Goal: Transaction & Acquisition: Purchase product/service

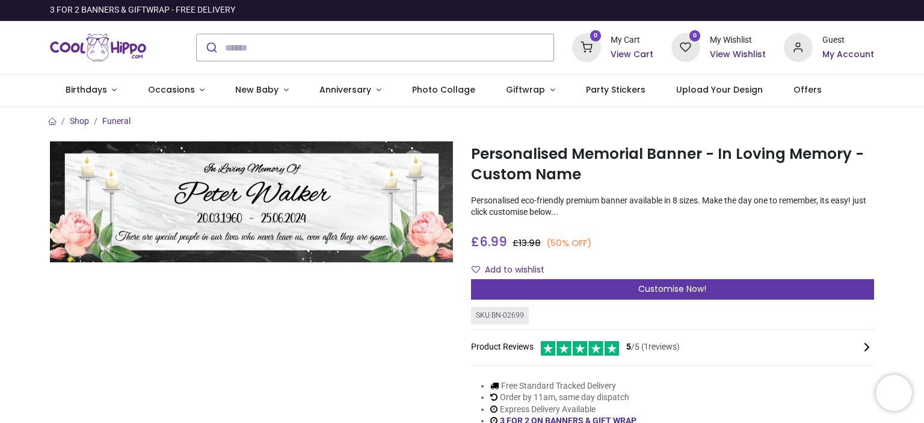
click at [674, 289] on span "Customise Now!" at bounding box center [672, 289] width 68 height 12
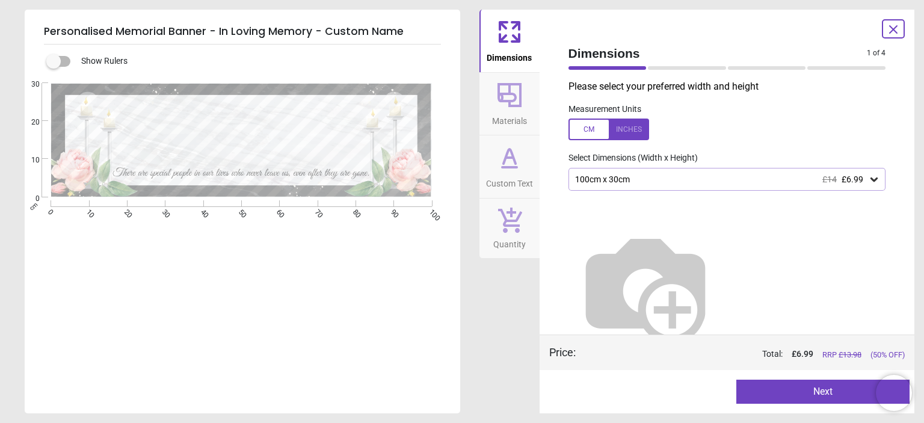
click at [871, 179] on icon at bounding box center [874, 179] width 7 height 4
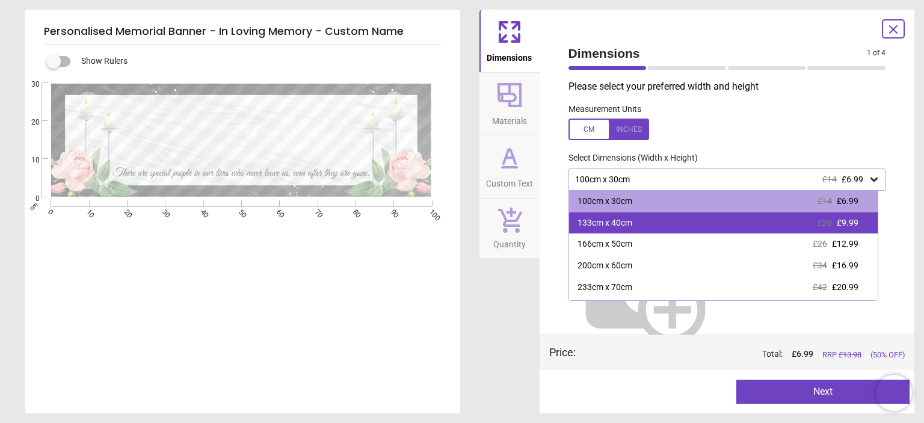
click at [821, 221] on span "£20" at bounding box center [825, 223] width 14 height 10
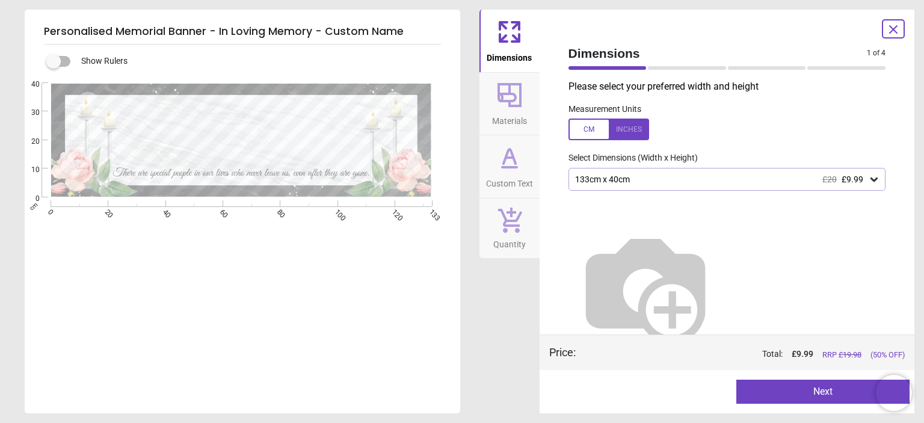
click at [827, 389] on button "Next" at bounding box center [822, 392] width 173 height 24
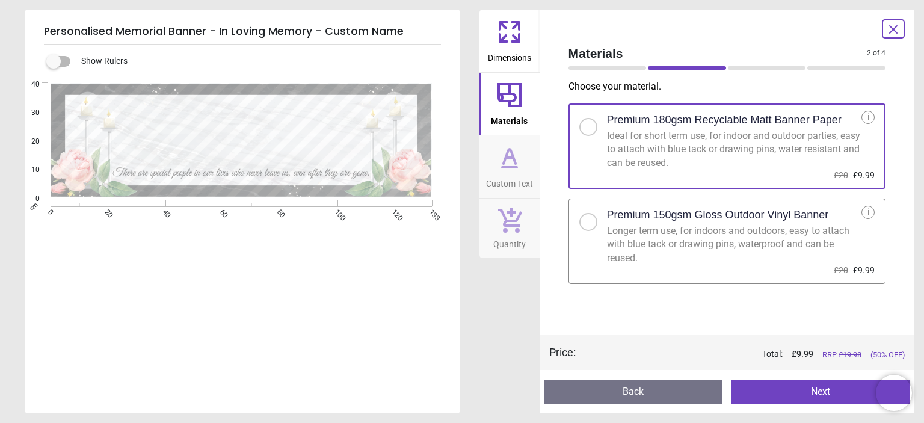
click at [591, 220] on div at bounding box center [588, 221] width 7 height 7
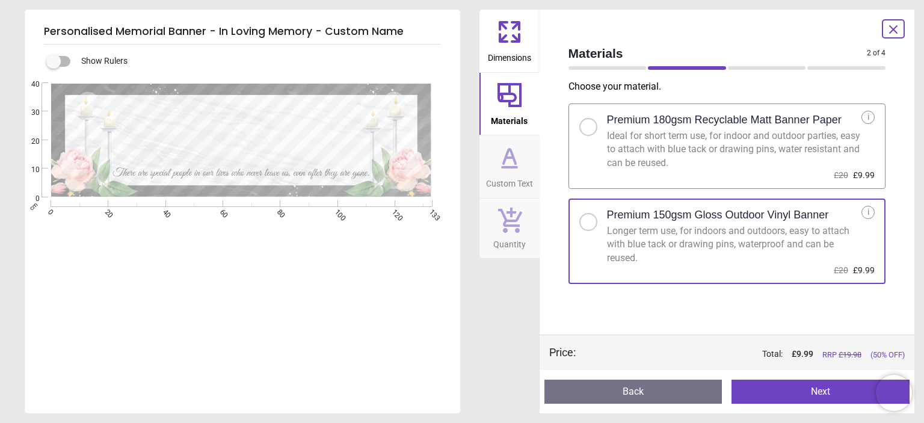
click at [826, 389] on button "Next" at bounding box center [821, 392] width 178 height 24
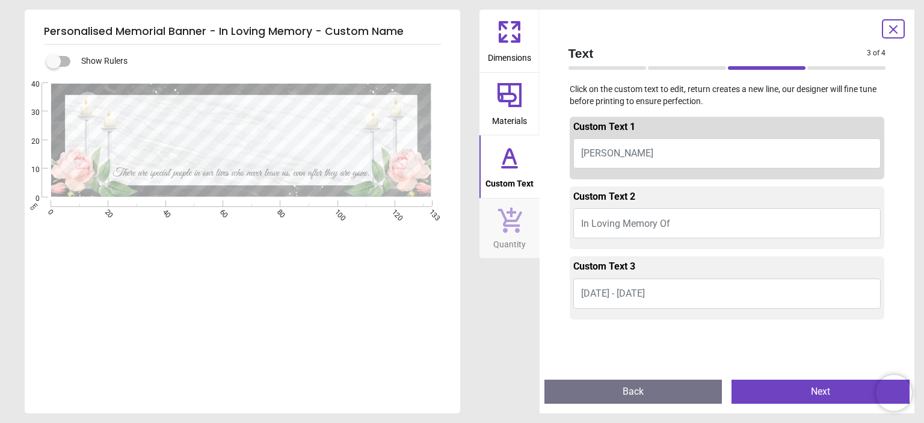
click at [658, 147] on button "Peter Walker" at bounding box center [727, 153] width 308 height 30
click at [649, 153] on button "Peter Walker" at bounding box center [727, 153] width 308 height 30
type textarea "**********"
click at [686, 292] on button "20.03.1960 - 25.06.2024" at bounding box center [727, 294] width 308 height 30
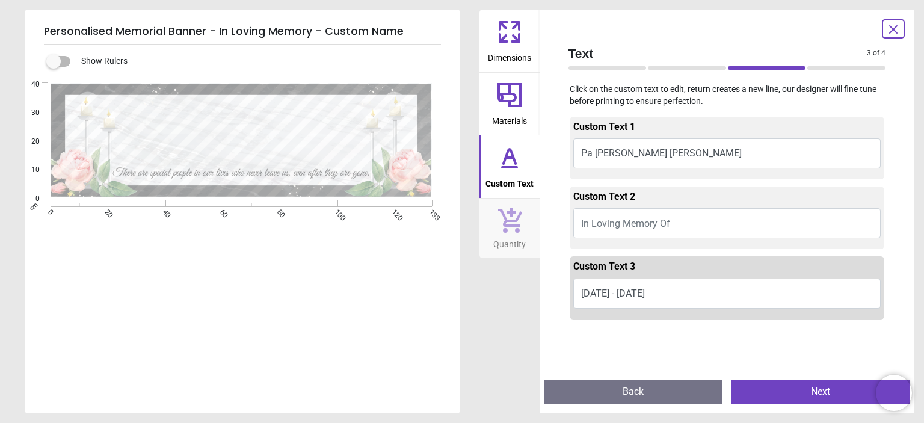
click at [715, 293] on button "22 November 1935 - 02 Aug" at bounding box center [727, 294] width 308 height 30
click at [236, 155] on textarea "**********" at bounding box center [241, 155] width 152 height 14
click at [222, 155] on textarea "**********" at bounding box center [241, 155] width 152 height 14
click at [220, 155] on textarea "**********" at bounding box center [241, 155] width 152 height 14
click at [295, 155] on textarea "**********" at bounding box center [241, 155] width 152 height 14
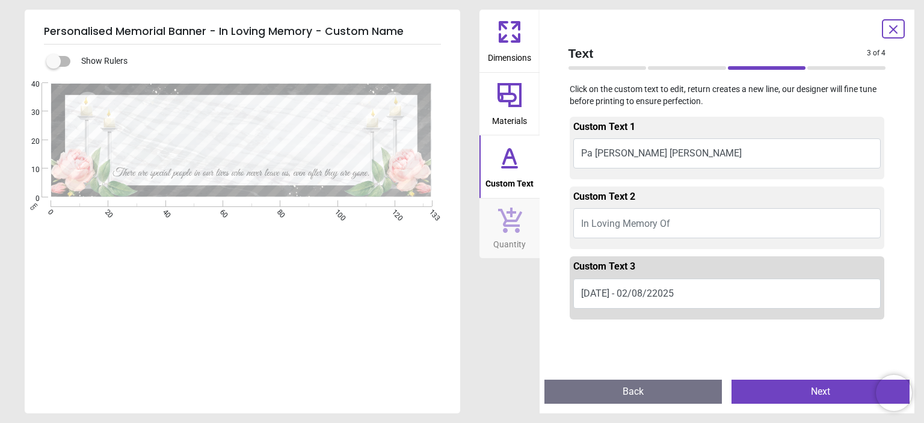
click at [284, 154] on textarea "**********" at bounding box center [241, 155] width 152 height 14
type textarea "**********"
click at [804, 390] on button "Next" at bounding box center [821, 392] width 178 height 24
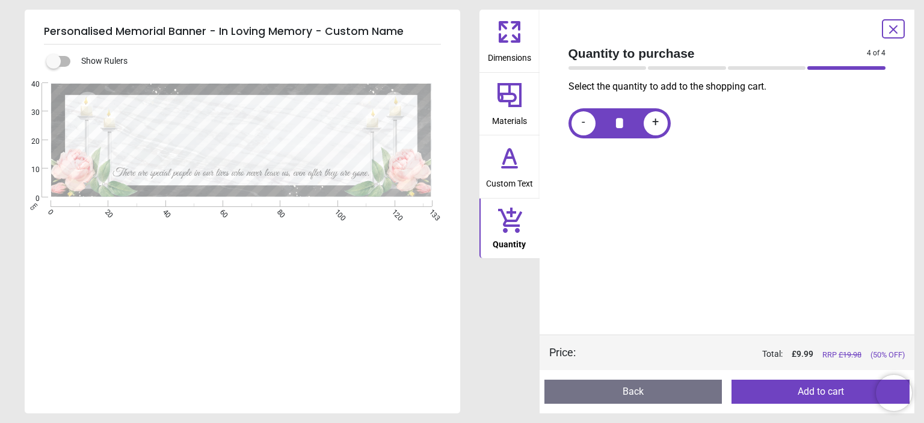
click at [791, 388] on button "Add to cart" at bounding box center [821, 392] width 178 height 24
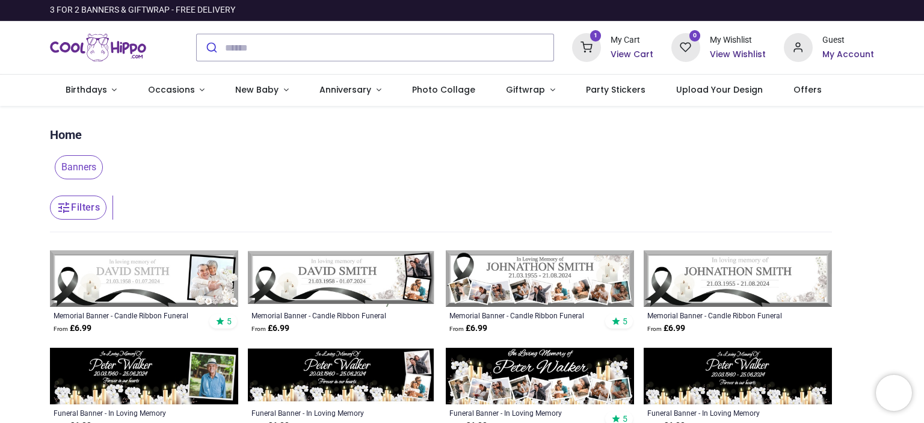
drag, startPoint x: 921, startPoint y: 105, endPoint x: 922, endPoint y: 117, distance: 12.1
click at [922, 117] on div "Login • Register Birthdays Milestone Birthday 1510 products 208" at bounding box center [462, 211] width 924 height 423
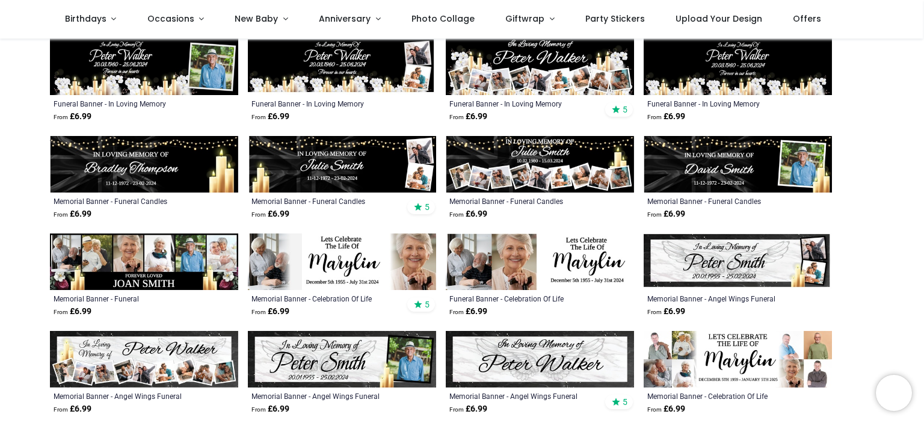
scroll to position [245, 0]
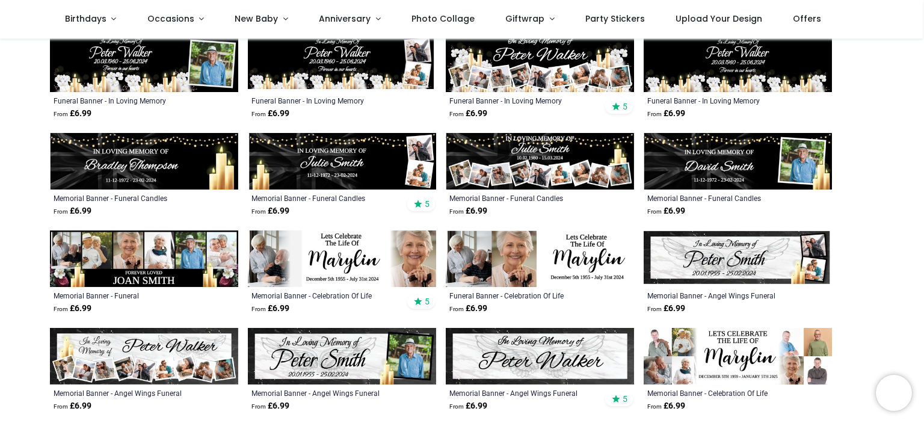
click at [192, 257] on img at bounding box center [144, 258] width 188 height 57
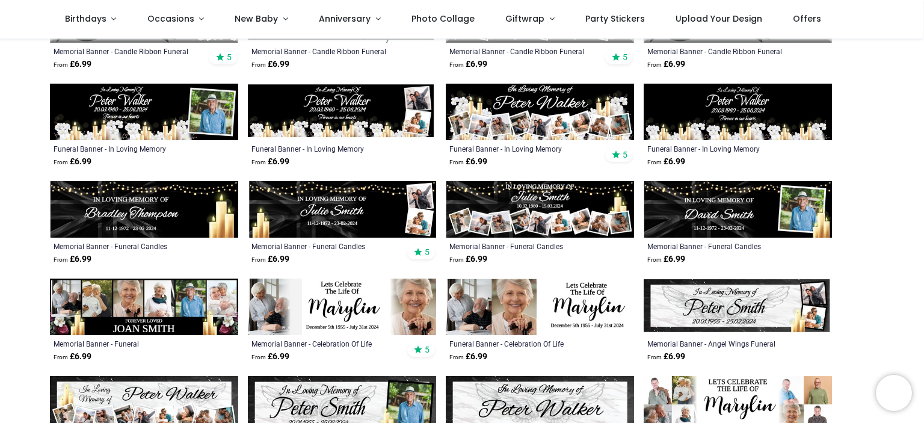
scroll to position [200, 0]
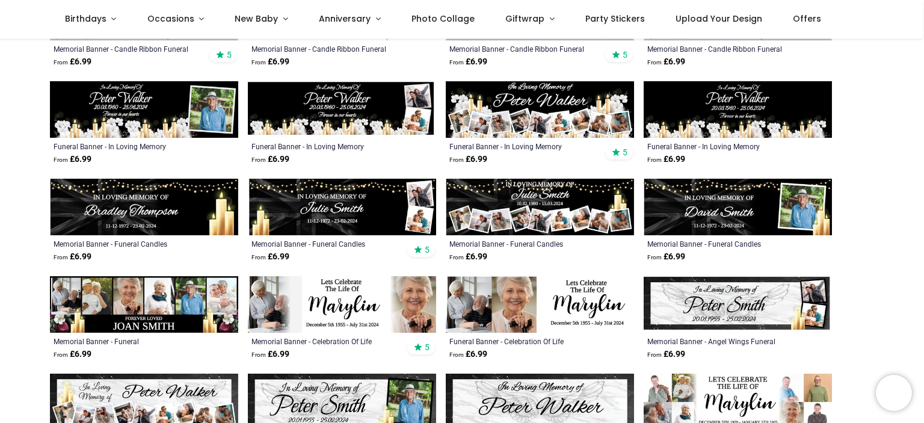
click at [173, 298] on img at bounding box center [144, 304] width 188 height 57
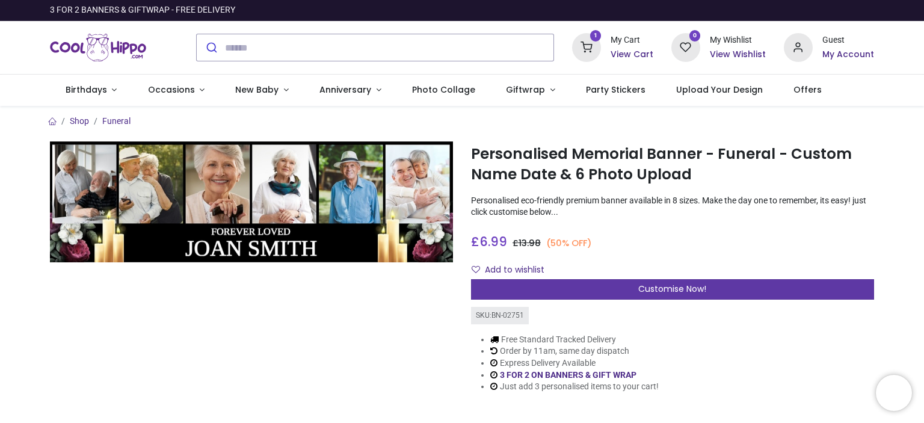
click at [683, 291] on span "Customise Now!" at bounding box center [672, 289] width 68 height 12
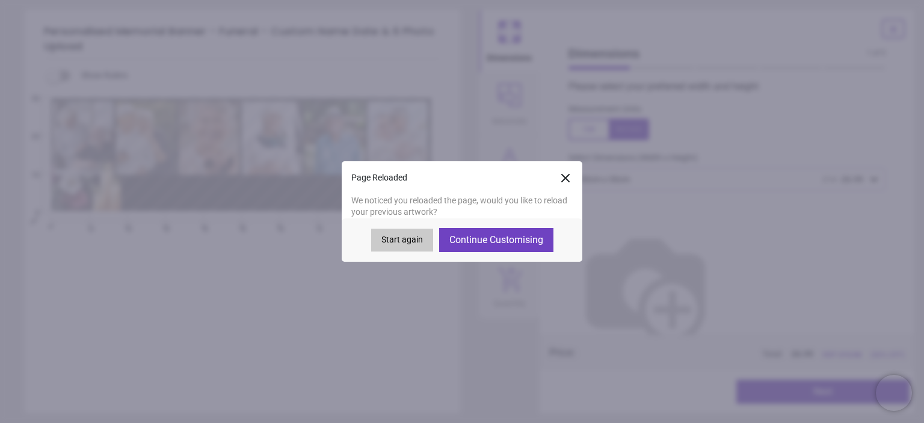
click at [487, 239] on button "Continue Customising" at bounding box center [496, 240] width 114 height 24
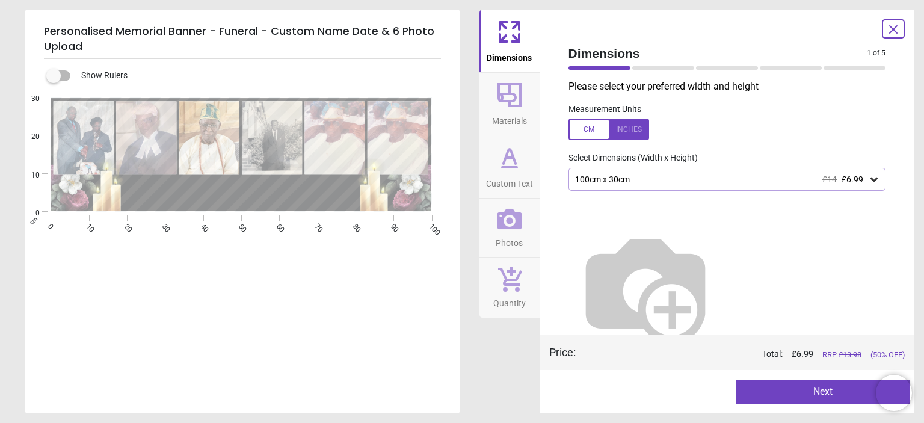
type textarea "**********"
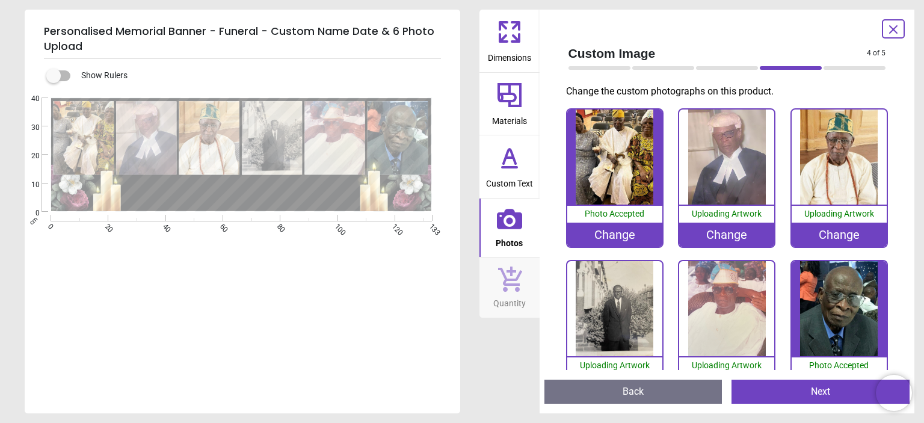
scroll to position [7, 0]
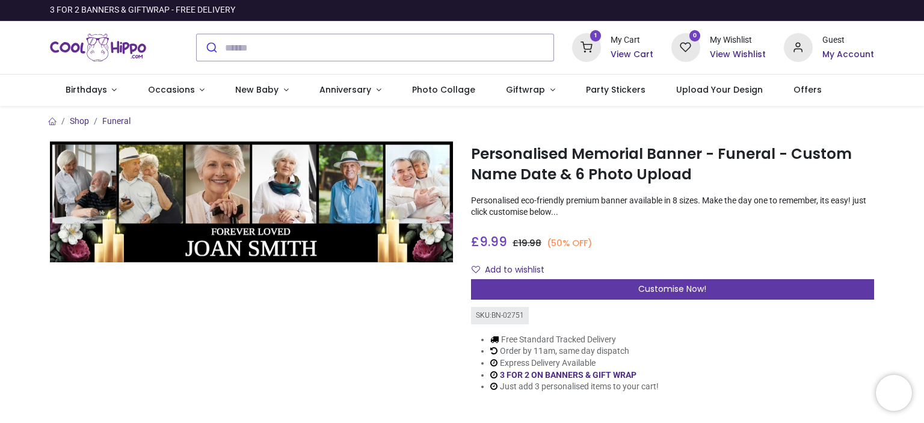
click at [688, 288] on span "Customise Now!" at bounding box center [672, 289] width 68 height 12
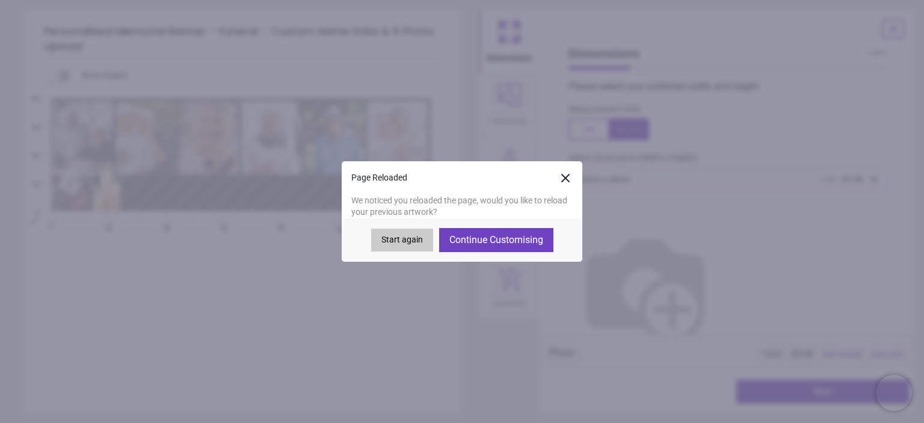
click at [498, 238] on button "Continue Customising" at bounding box center [496, 240] width 114 height 24
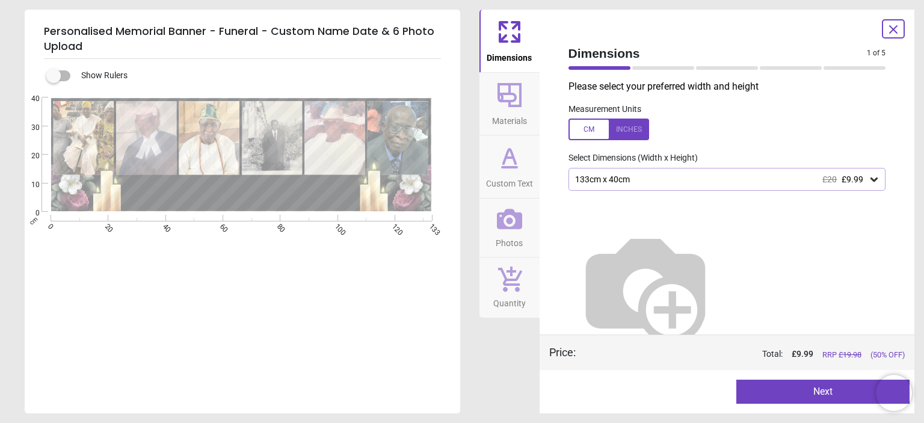
type textarea "**********"
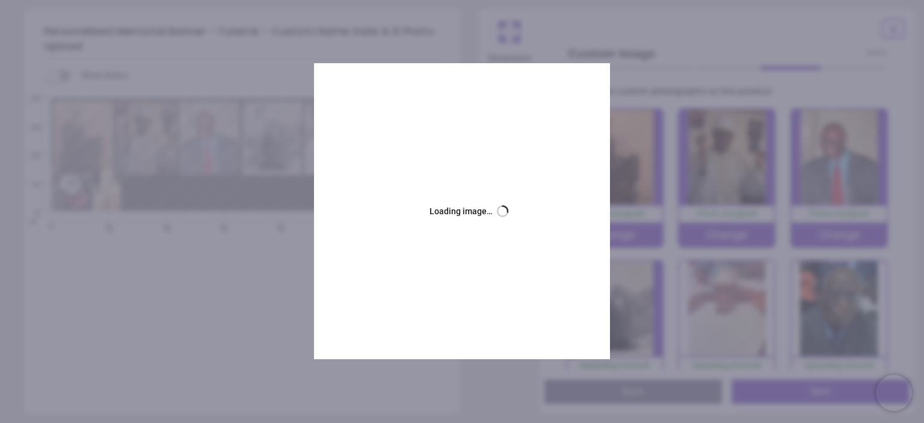
scroll to position [34, 0]
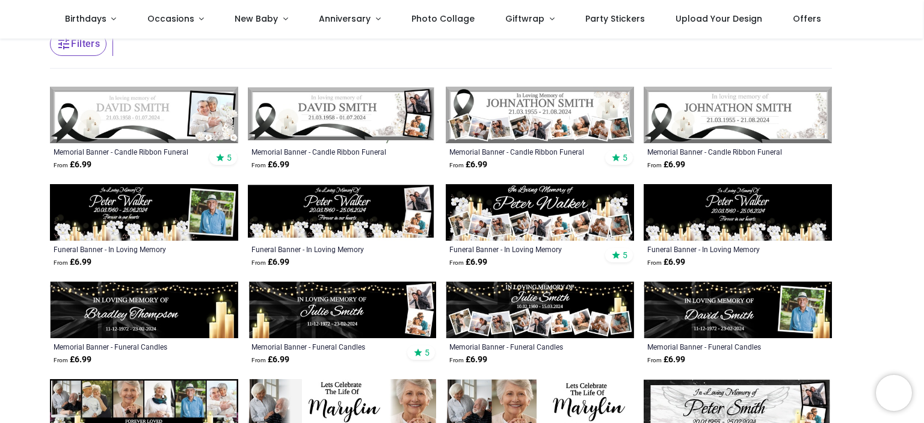
scroll to position [99, 0]
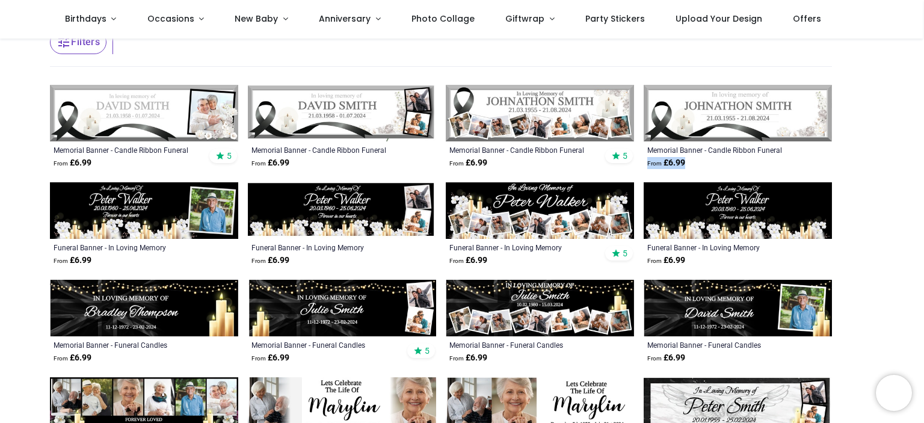
drag, startPoint x: 922, startPoint y: 151, endPoint x: 924, endPoint y: 168, distance: 17.5
click at [924, 168] on div "Login • Register Birthdays Milestone Birthday 1510 products 208" at bounding box center [462, 211] width 924 height 423
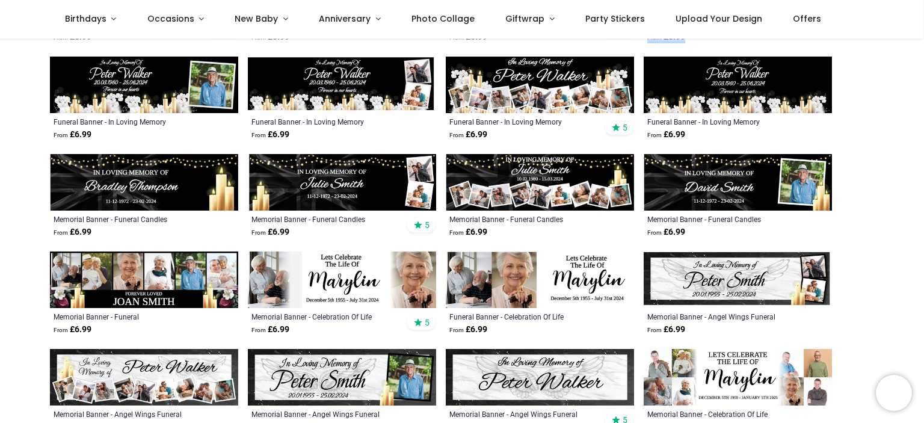
scroll to position [270, 0]
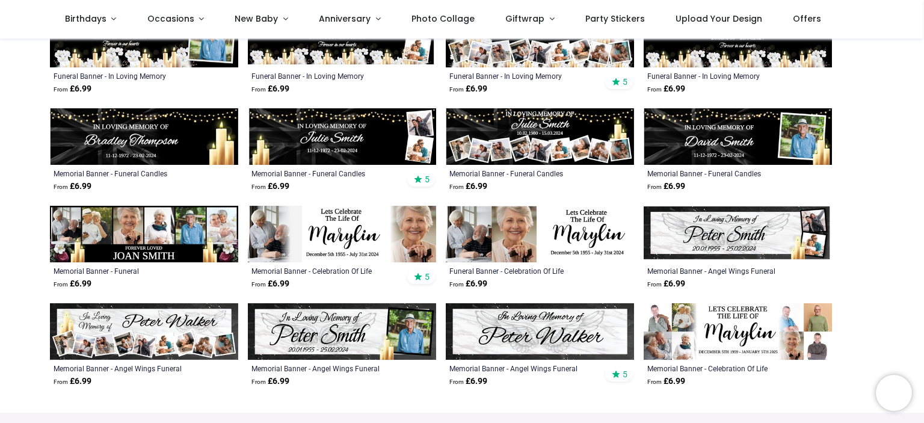
click at [361, 231] on img at bounding box center [342, 234] width 188 height 57
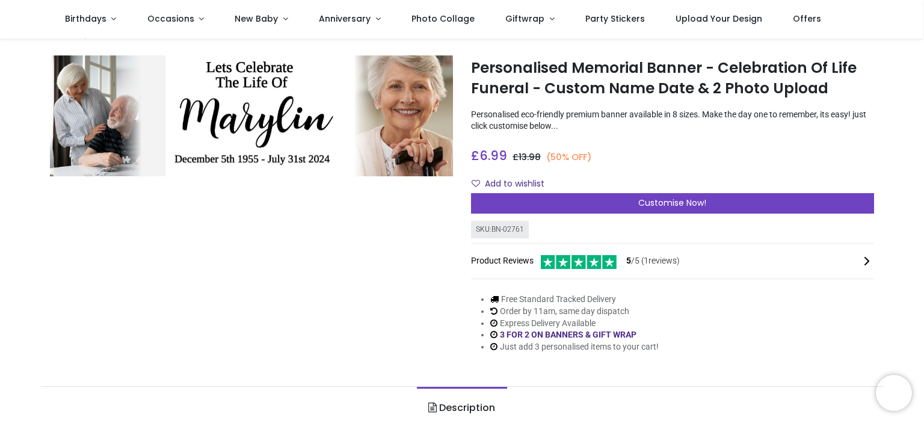
scroll to position [23, 0]
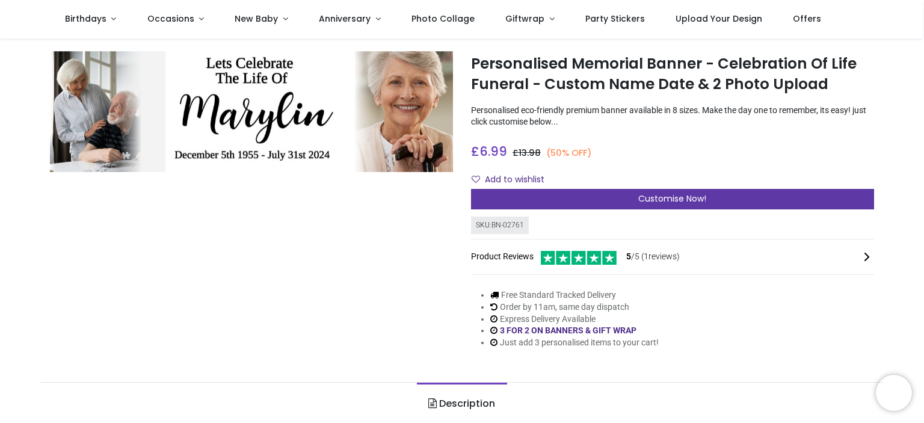
click at [683, 199] on span "Customise Now!" at bounding box center [672, 199] width 68 height 12
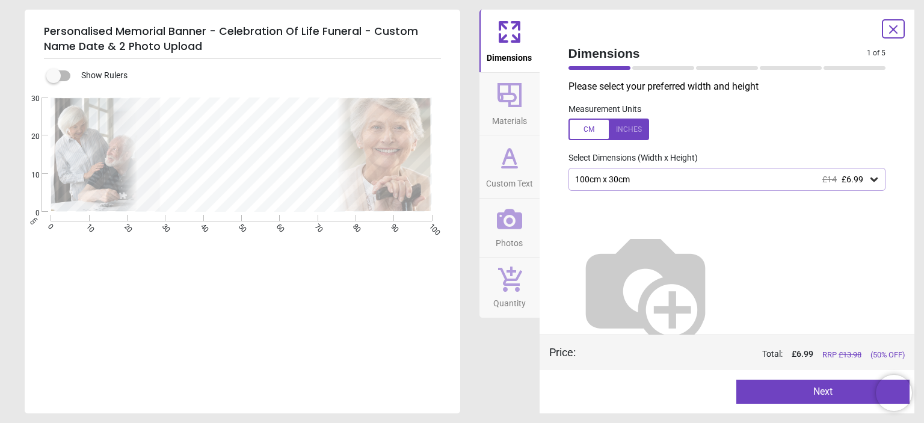
click at [868, 178] on icon at bounding box center [874, 179] width 12 height 12
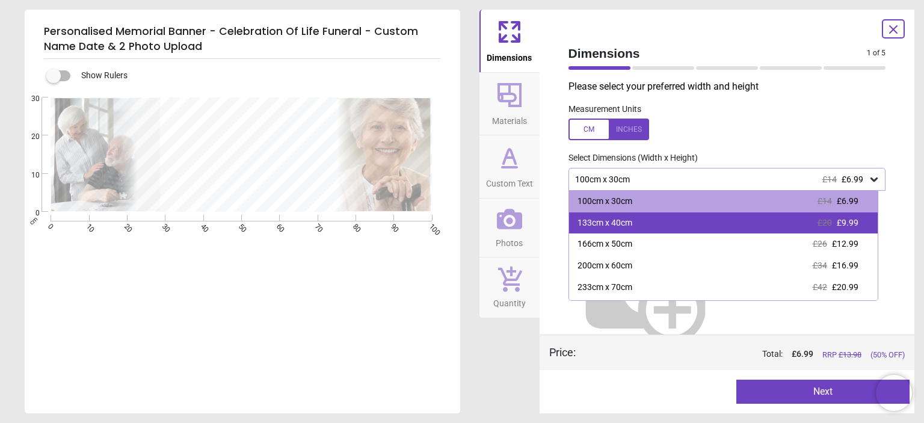
click at [850, 219] on span "£9.99" at bounding box center [848, 223] width 22 height 10
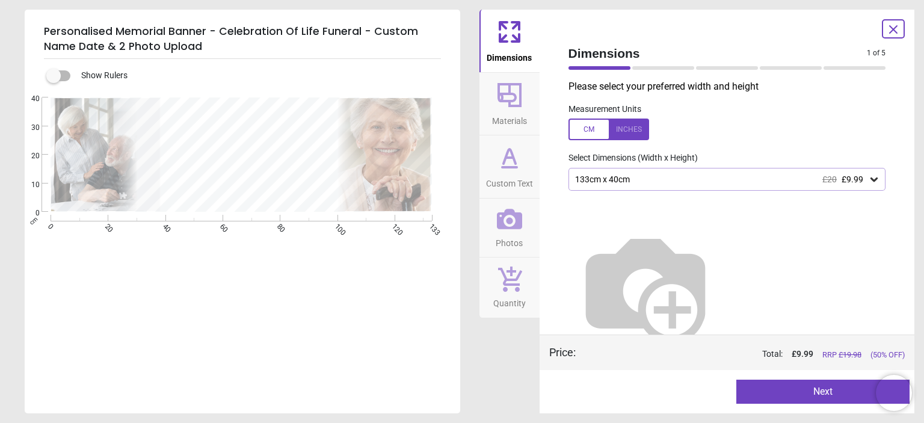
click at [835, 390] on button "Next" at bounding box center [822, 392] width 173 height 24
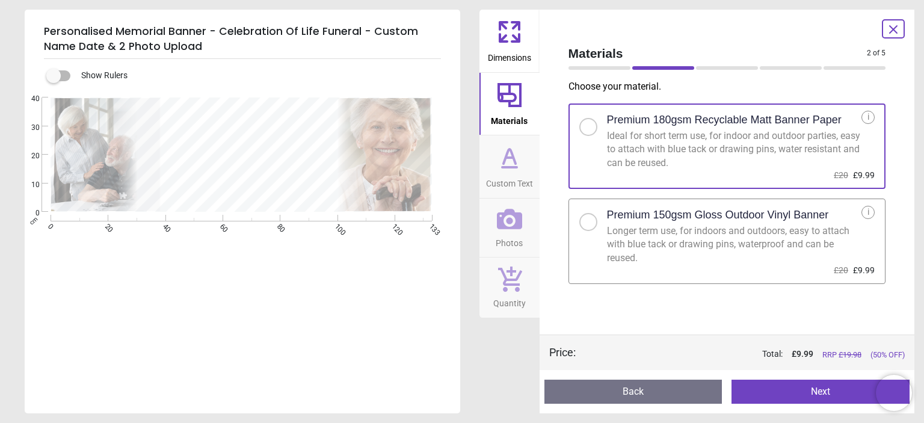
click at [591, 223] on div at bounding box center [588, 221] width 7 height 7
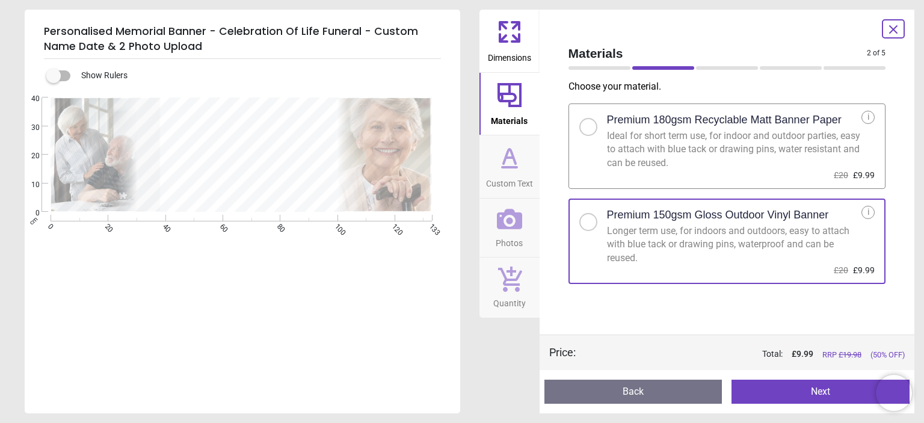
click at [794, 388] on button "Next" at bounding box center [821, 392] width 178 height 24
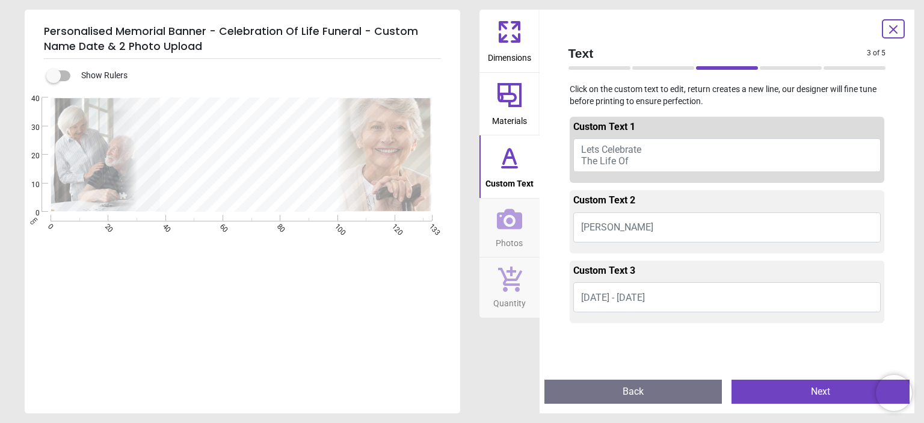
click at [631, 159] on button "Lets Celebrate The Life Of" at bounding box center [727, 155] width 308 height 34
click at [628, 160] on button "Lets Celebrate The Life Of" at bounding box center [727, 155] width 308 height 34
type textarea "**********"
click at [617, 226] on button "Marylin" at bounding box center [727, 227] width 308 height 30
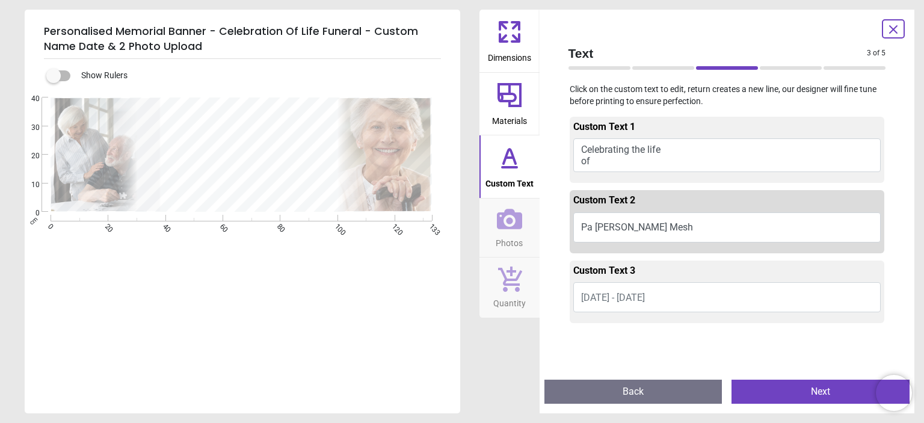
click at [681, 255] on div "Custom Text 2 Pa Emmanuel Ige Mesh" at bounding box center [727, 221] width 315 height 67
click at [255, 156] on textarea "**********" at bounding box center [243, 158] width 152 height 17
click at [282, 157] on textarea "**********" at bounding box center [243, 158] width 152 height 23
click at [298, 157] on textarea "********" at bounding box center [243, 158] width 152 height 43
type textarea "**********"
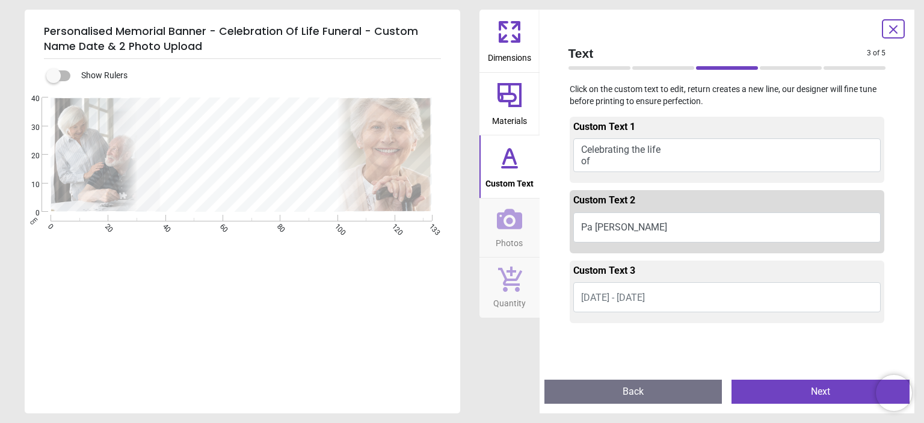
click at [605, 297] on span "December 5th 1955 - July 31st 2024" at bounding box center [613, 297] width 64 height 11
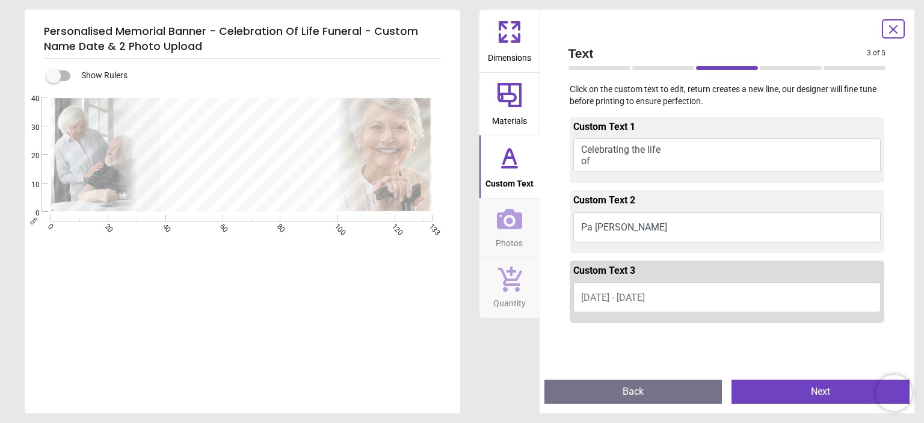
click at [605, 297] on span "December 5th 1955 - July 31st 2024" at bounding box center [613, 297] width 64 height 11
click at [621, 297] on span "December 5th 1955 - July 31st 2024" at bounding box center [613, 297] width 64 height 11
click at [678, 295] on button "22 November 1935 -" at bounding box center [727, 297] width 308 height 30
type textarea "**********"
click at [828, 392] on button "Next" at bounding box center [821, 392] width 178 height 24
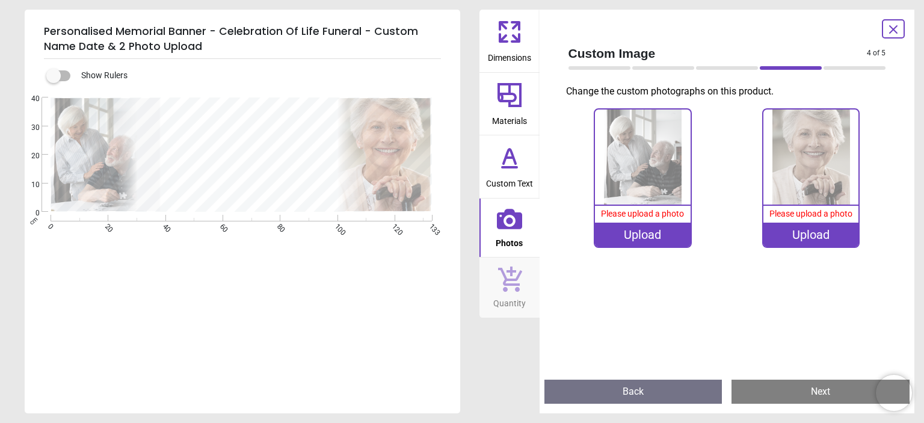
click at [650, 234] on div "Upload" at bounding box center [642, 235] width 95 height 24
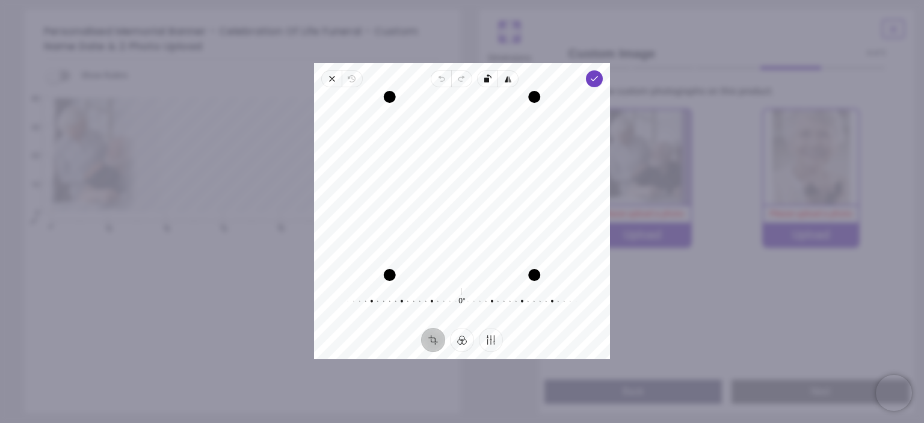
drag, startPoint x: 441, startPoint y: 132, endPoint x: 445, endPoint y: 205, distance: 72.9
click at [445, 205] on div "Recenter" at bounding box center [462, 186] width 277 height 178
click at [593, 82] on icon "button" at bounding box center [595, 79] width 10 height 10
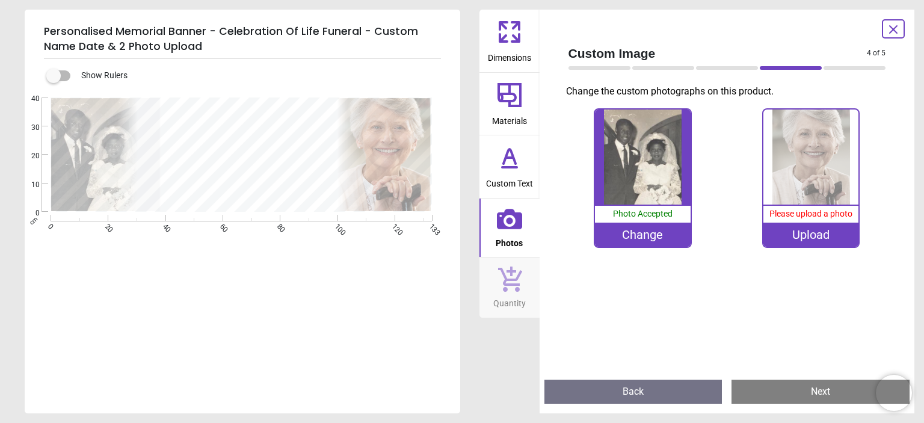
click at [807, 173] on img at bounding box center [811, 157] width 95 height 95
click at [813, 396] on button "Next" at bounding box center [821, 392] width 178 height 24
click at [818, 238] on div "Upload" at bounding box center [811, 235] width 95 height 24
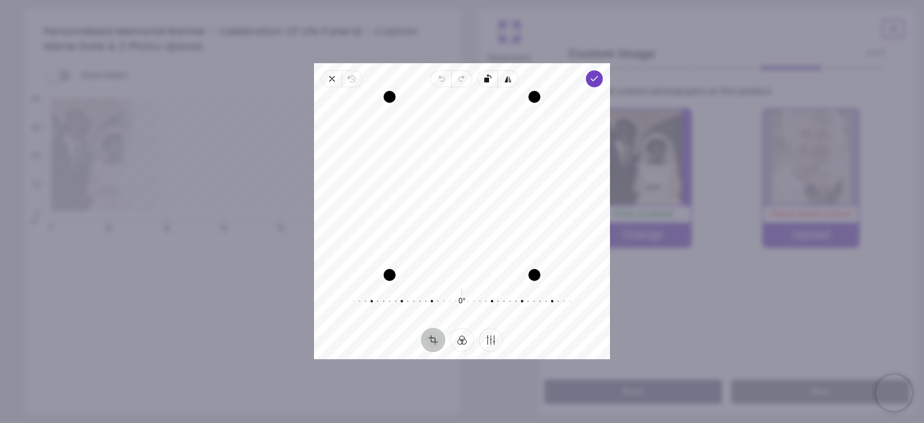
drag, startPoint x: 448, startPoint y: 188, endPoint x: 456, endPoint y: 235, distance: 48.3
click at [456, 235] on div "Recenter" at bounding box center [462, 186] width 277 height 178
click at [594, 79] on polyline "button" at bounding box center [594, 78] width 7 height 4
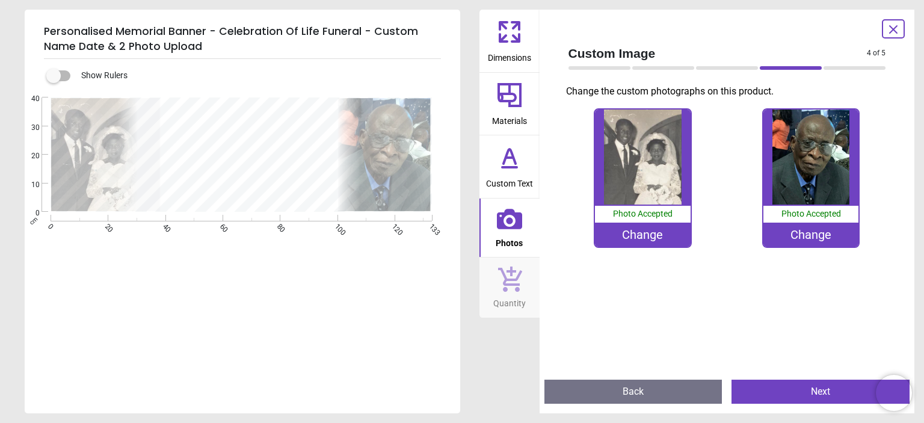
click at [808, 391] on button "Next" at bounding box center [821, 392] width 178 height 24
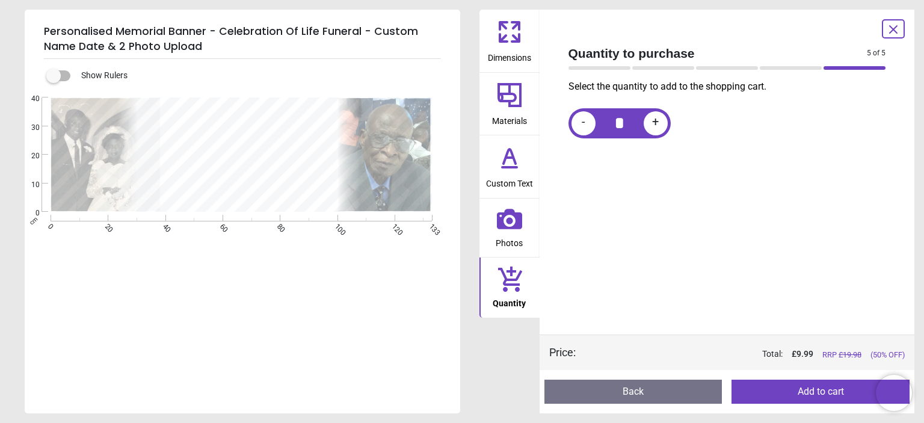
click at [815, 394] on button "Add to cart" at bounding box center [821, 392] width 178 height 24
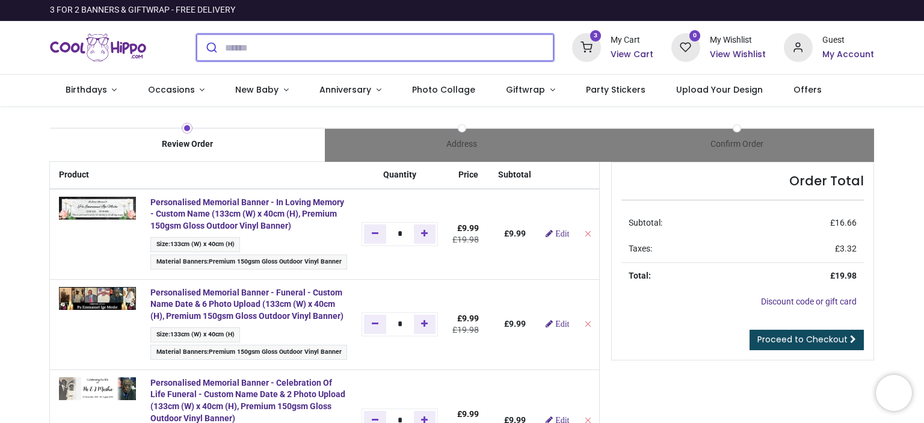
click at [394, 50] on input "search" at bounding box center [389, 47] width 329 height 26
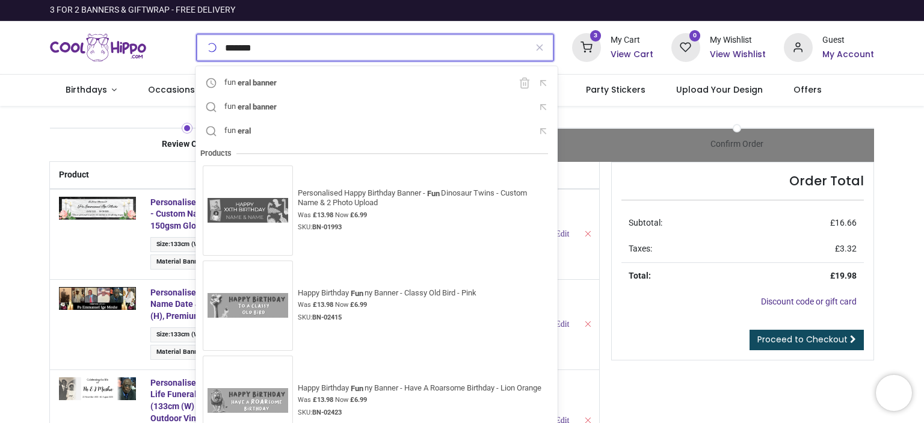
type input "*******"
click at [0, 0] on button "submit" at bounding box center [0, 0] width 0 height 0
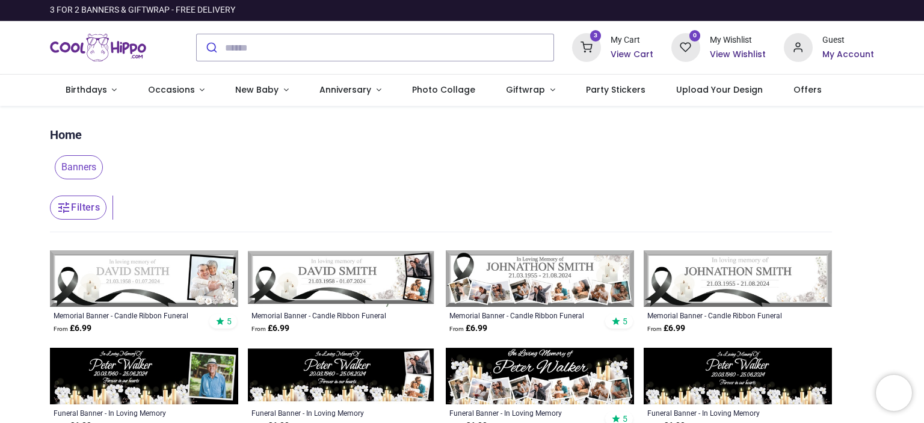
click at [618, 50] on h6 "View Cart" at bounding box center [632, 55] width 43 height 12
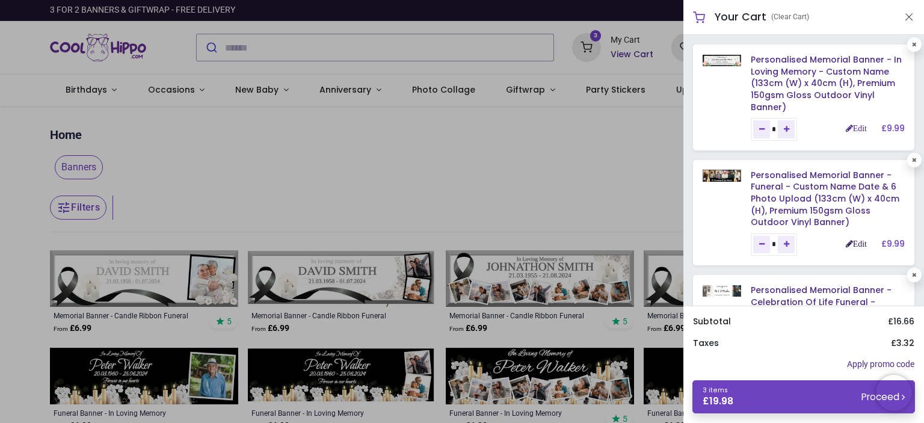
click at [850, 242] on link "Edit" at bounding box center [856, 243] width 21 height 8
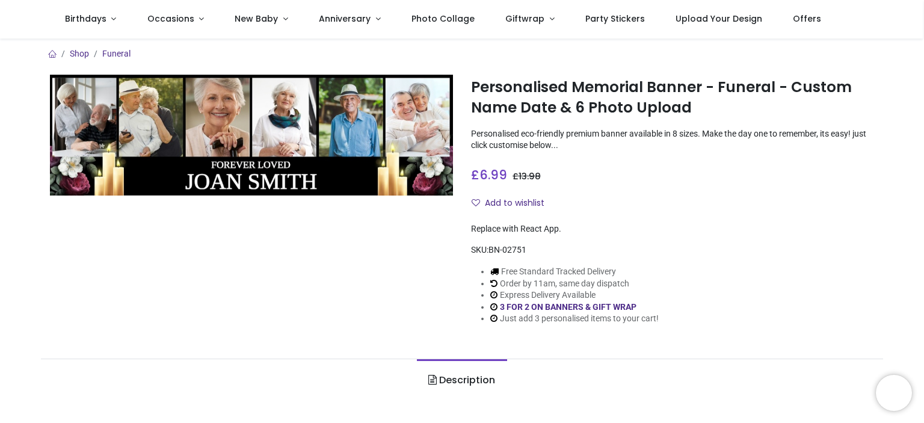
scroll to position [63, 0]
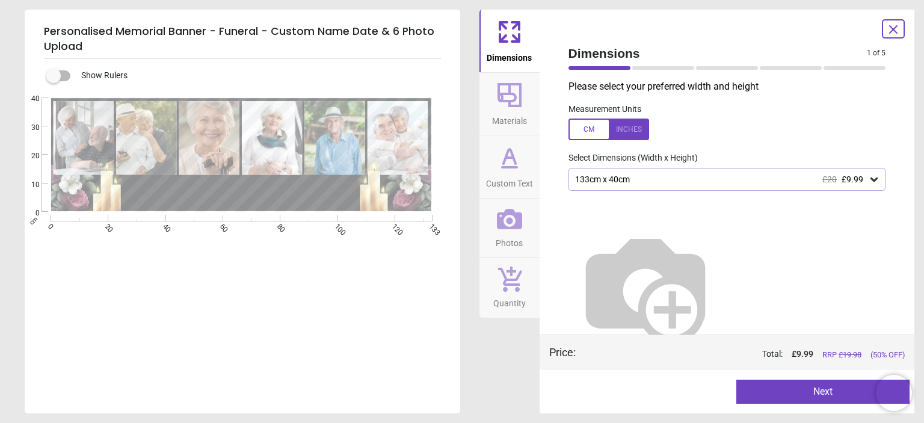
type textarea "**********"
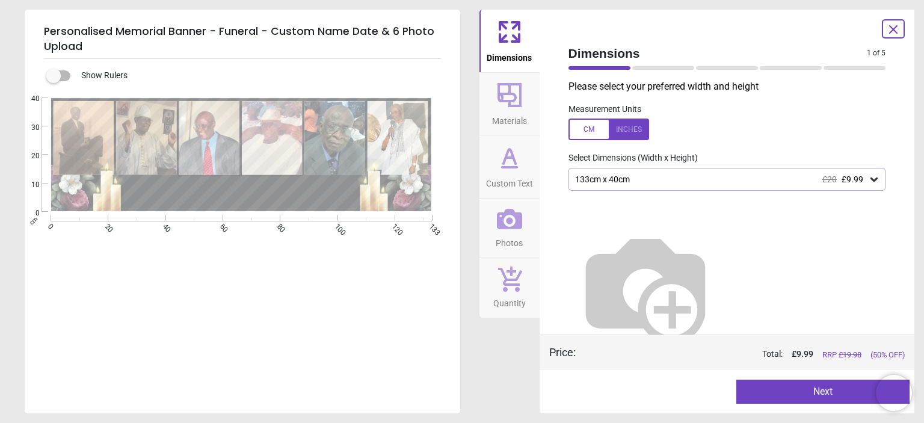
click at [830, 392] on button "Next" at bounding box center [822, 392] width 173 height 24
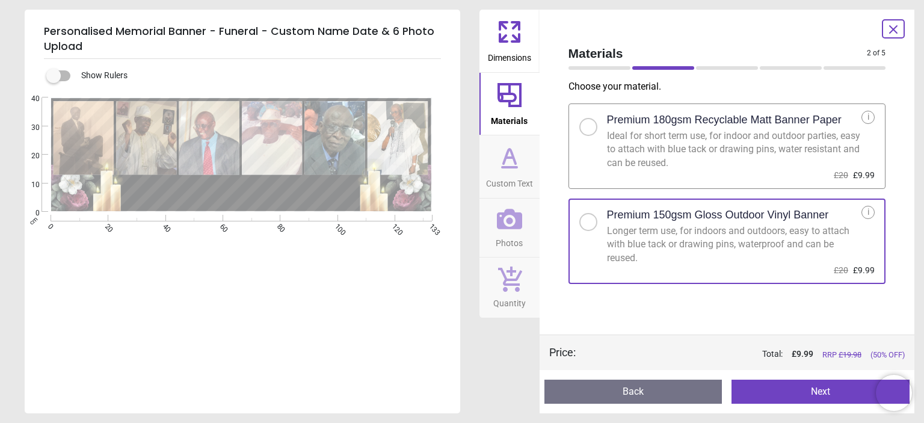
click at [830, 392] on button "Next" at bounding box center [821, 392] width 178 height 24
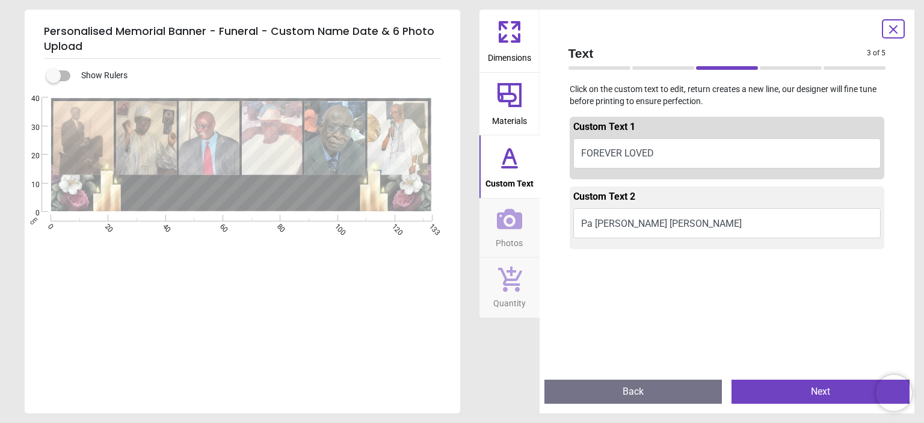
click at [830, 392] on button "Next" at bounding box center [821, 392] width 178 height 24
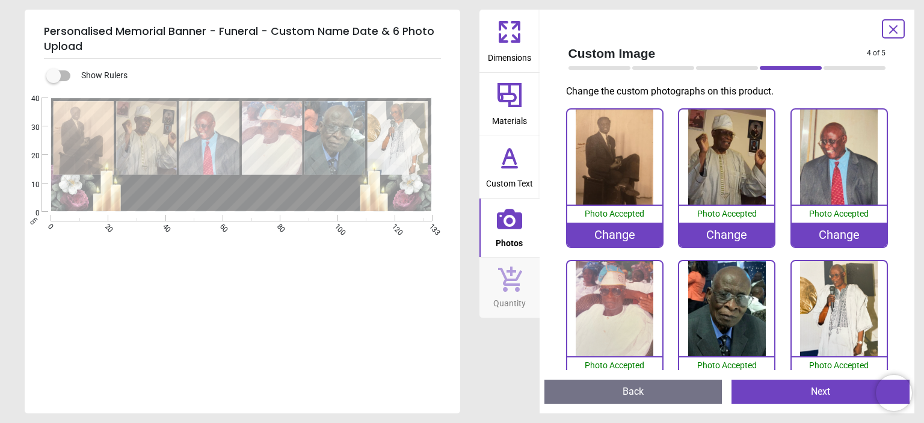
click at [830, 392] on button "Next" at bounding box center [821, 392] width 178 height 24
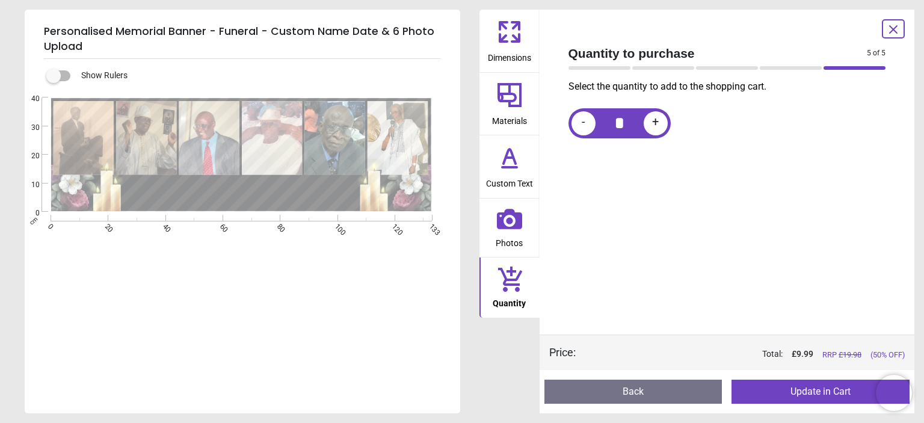
click at [830, 392] on button "Update in Cart" at bounding box center [821, 392] width 178 height 24
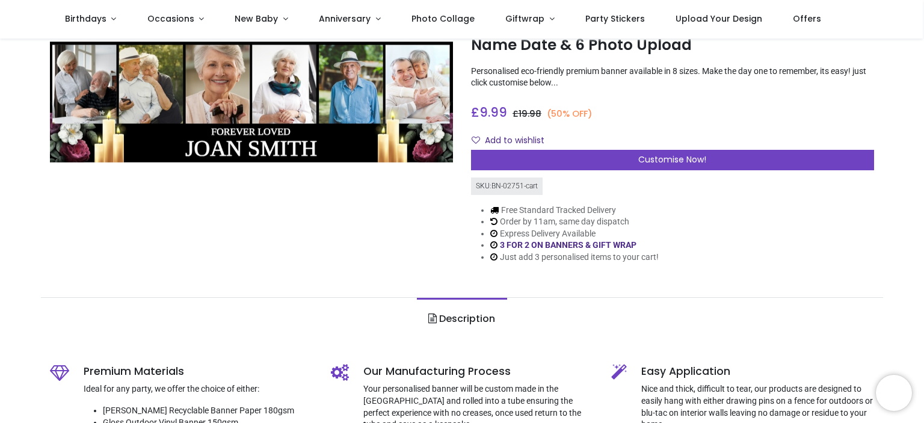
scroll to position [0, 0]
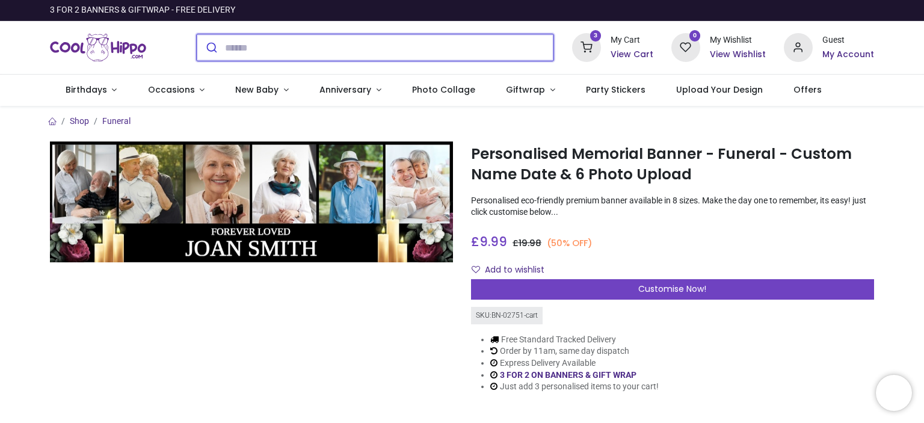
click at [389, 48] on input "search" at bounding box center [389, 47] width 329 height 26
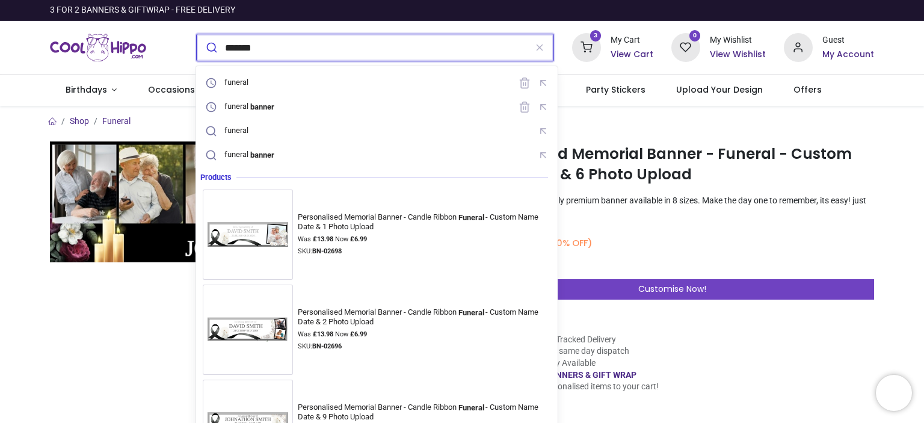
type input "*******"
click at [197, 34] on button "submit" at bounding box center [211, 47] width 28 height 26
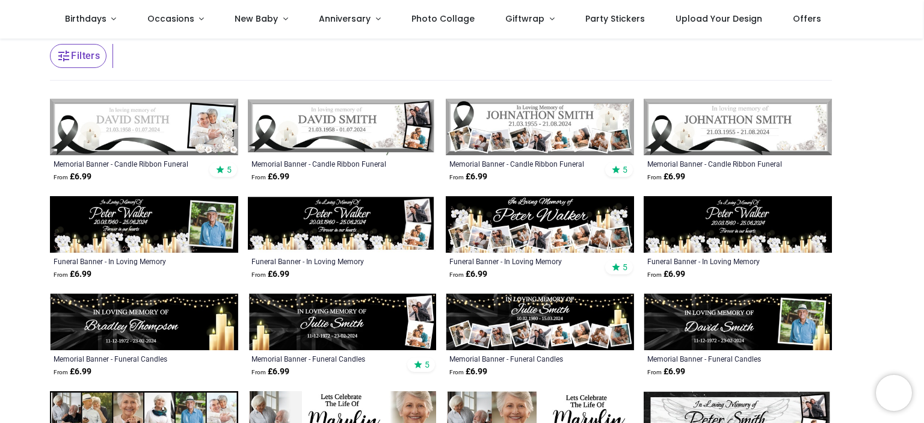
scroll to position [79, 0]
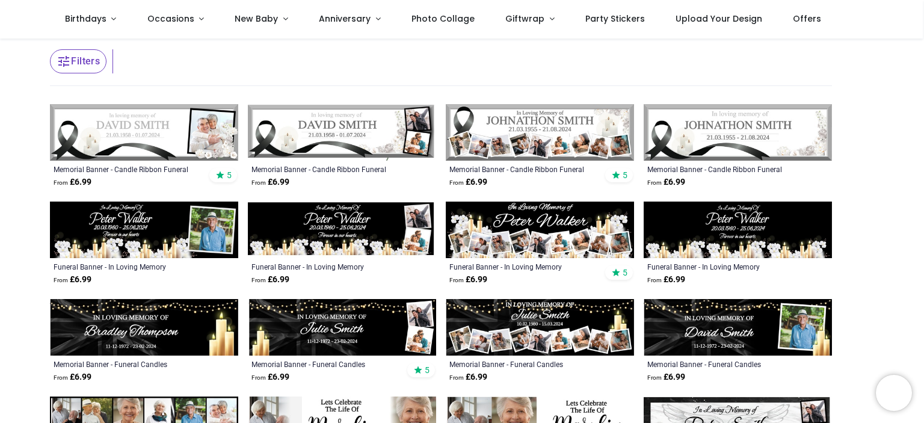
click at [551, 140] on img at bounding box center [540, 132] width 188 height 57
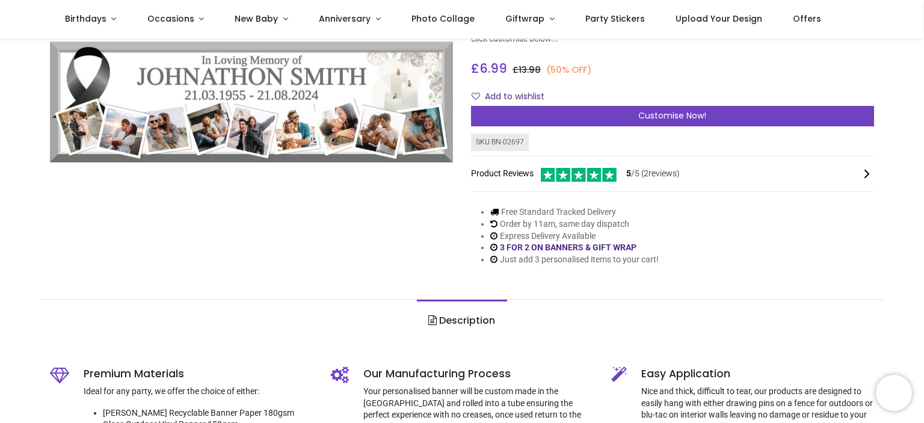
scroll to position [100, 0]
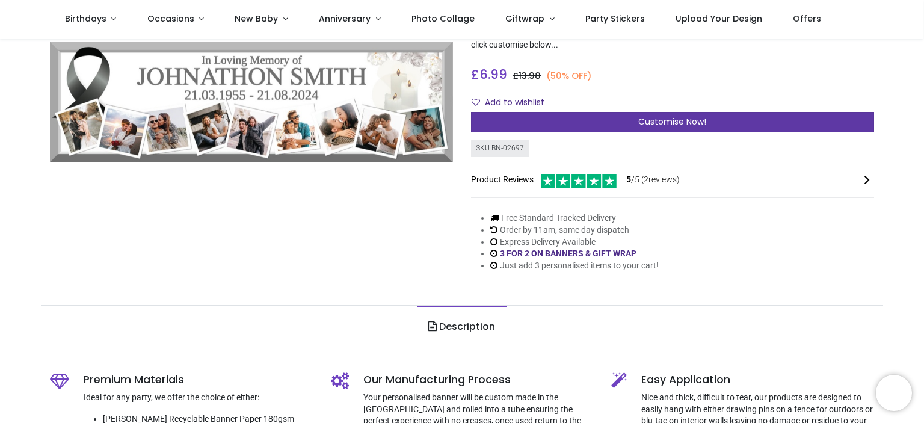
click at [670, 120] on span "Customise Now!" at bounding box center [672, 122] width 68 height 12
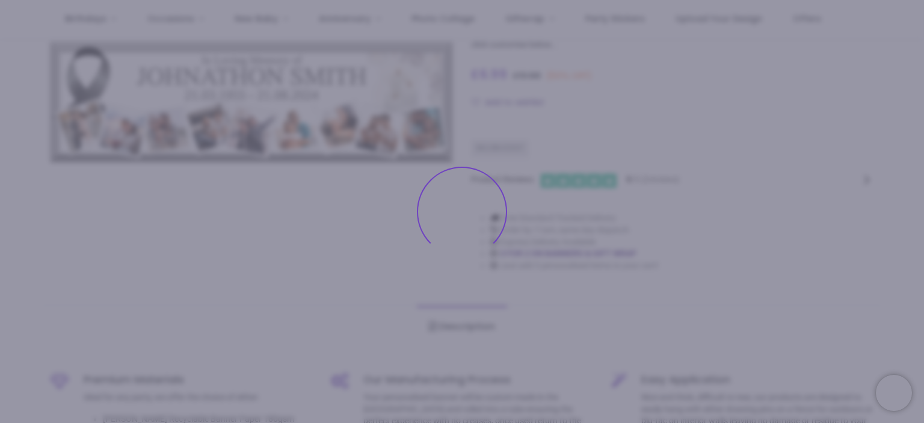
click at [670, 120] on div "Personalised Memorial Banner - Candle Ribbon Funeral - Custom Name Date & 9 Pho…" at bounding box center [672, 132] width 421 height 316
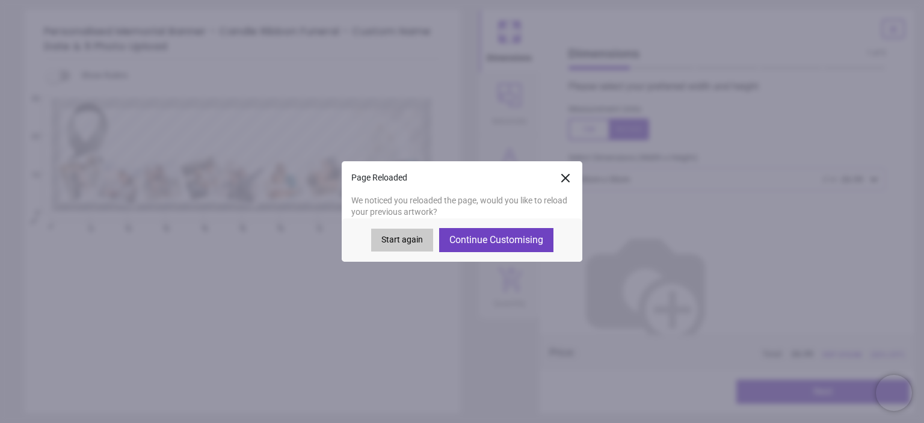
click at [470, 240] on button "Continue Customising" at bounding box center [496, 240] width 114 height 24
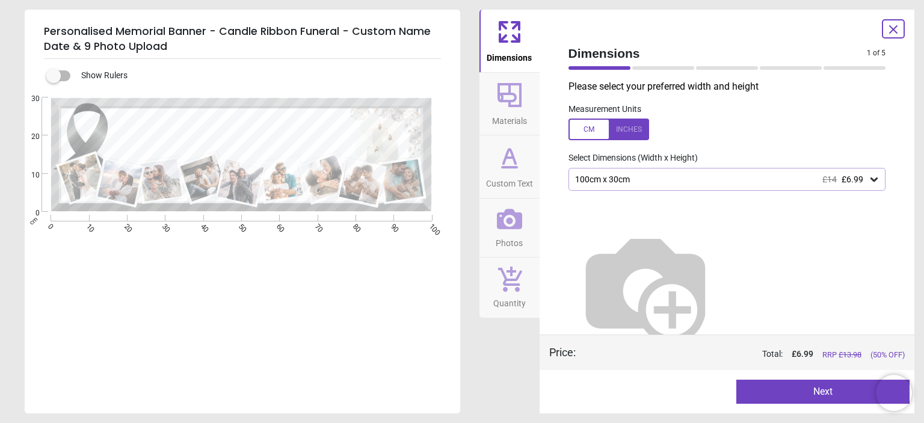
type textarea "**********"
click at [871, 180] on icon at bounding box center [874, 179] width 7 height 4
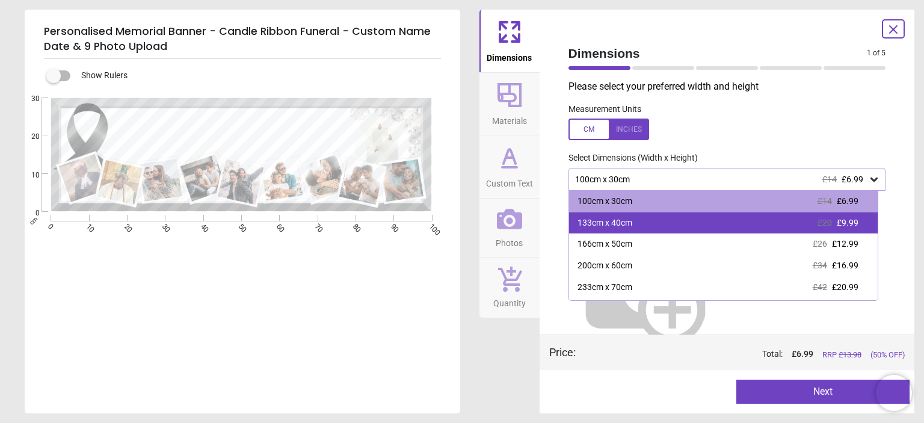
click at [802, 223] on div "133cm x 40cm £20 £9.99" at bounding box center [723, 223] width 309 height 22
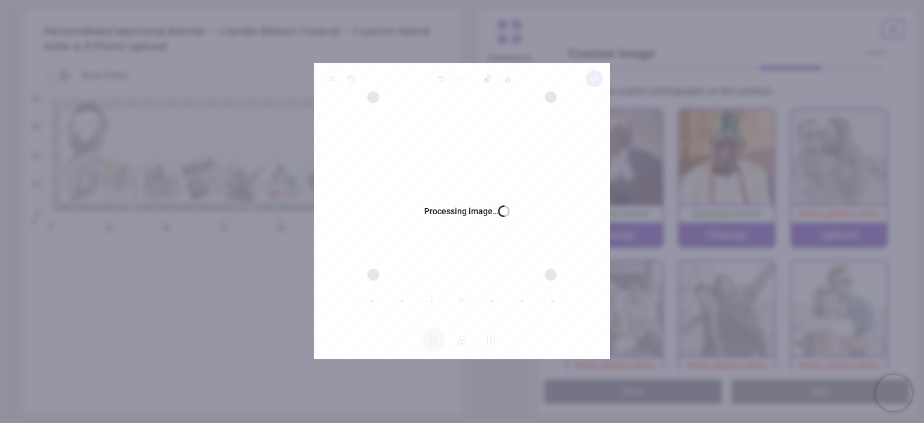
scroll to position [99, 0]
